Goal: Information Seeking & Learning: Learn about a topic

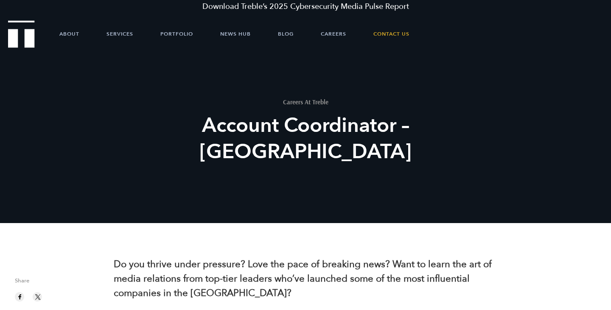
click at [33, 43] on img "Treble logo" at bounding box center [21, 33] width 27 height 27
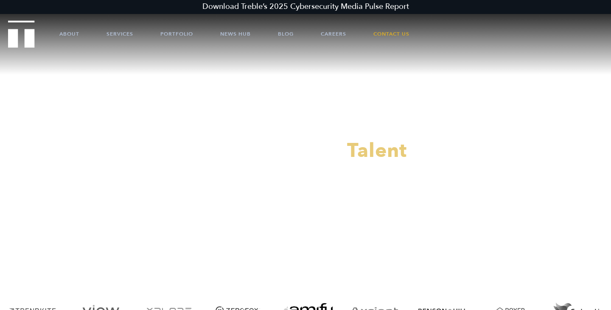
click at [29, 26] on div at bounding box center [305, 155] width 611 height 310
